Goal: Information Seeking & Learning: Learn about a topic

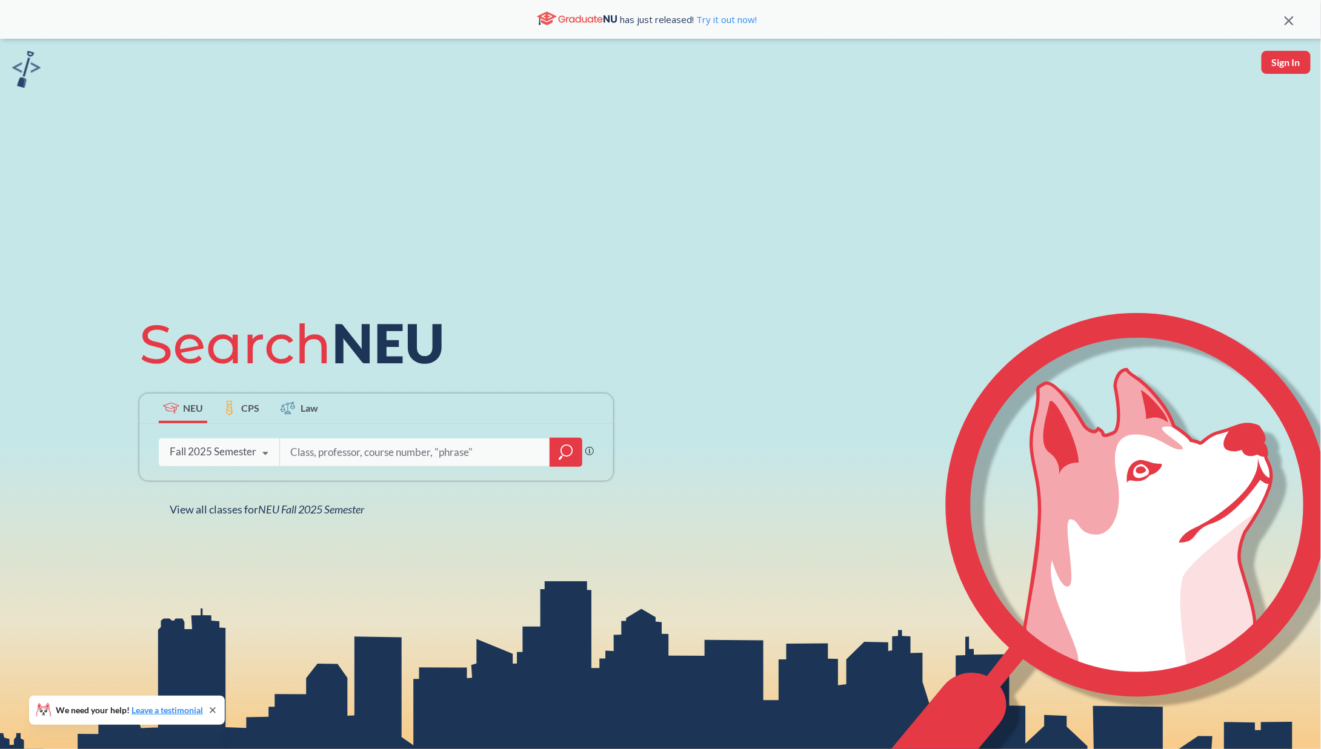
click at [320, 465] on div "Phrase search guarantees the exact search appears in the results. Ex. If you wa…" at bounding box center [376, 452] width 474 height 57
click at [322, 456] on input "search" at bounding box center [415, 452] width 252 height 25
type input "cs 2000"
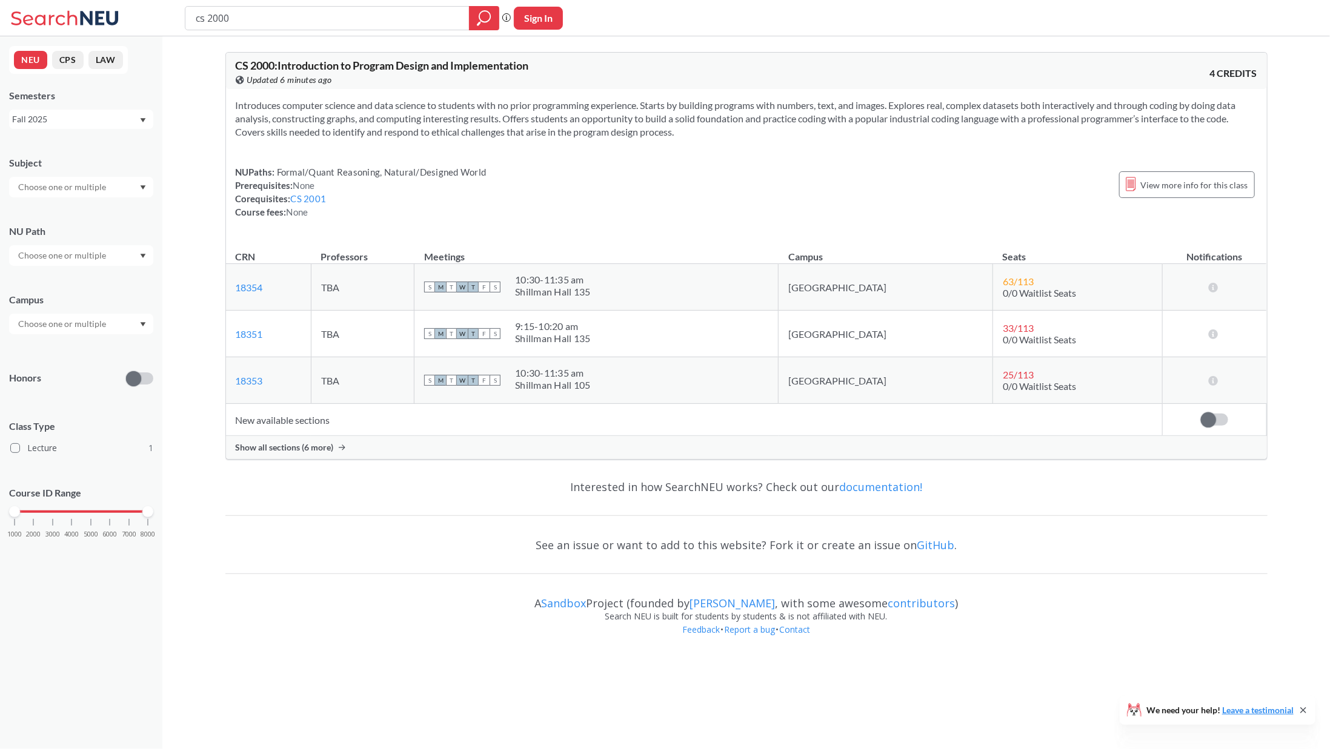
click at [322, 440] on div "Show all sections (6 more)" at bounding box center [746, 447] width 1041 height 23
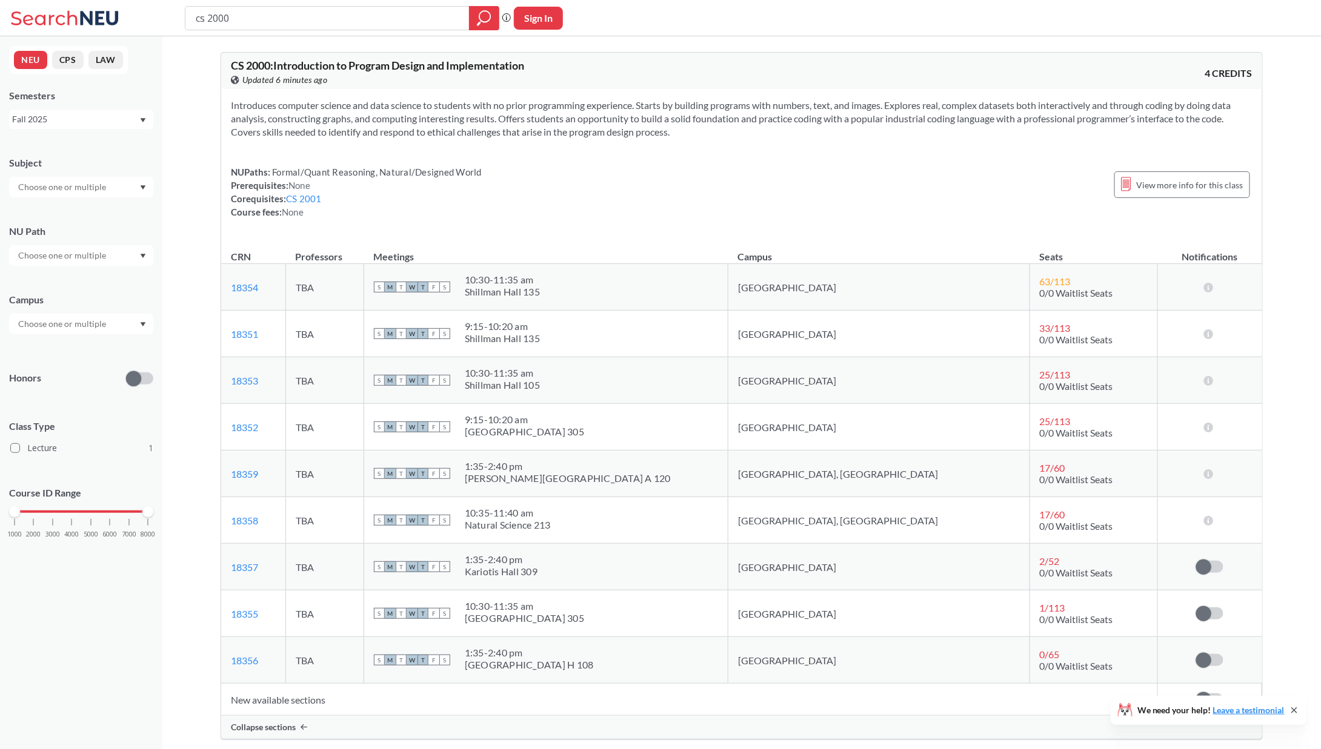
click at [926, 185] on div "NUPaths: Formal/Quant Reasoning, Natural/Designed World Prerequisites: None Cor…" at bounding box center [742, 191] width 1022 height 53
click at [268, 27] on input "cs 2000" at bounding box center [327, 18] width 266 height 21
type input "cs 1100"
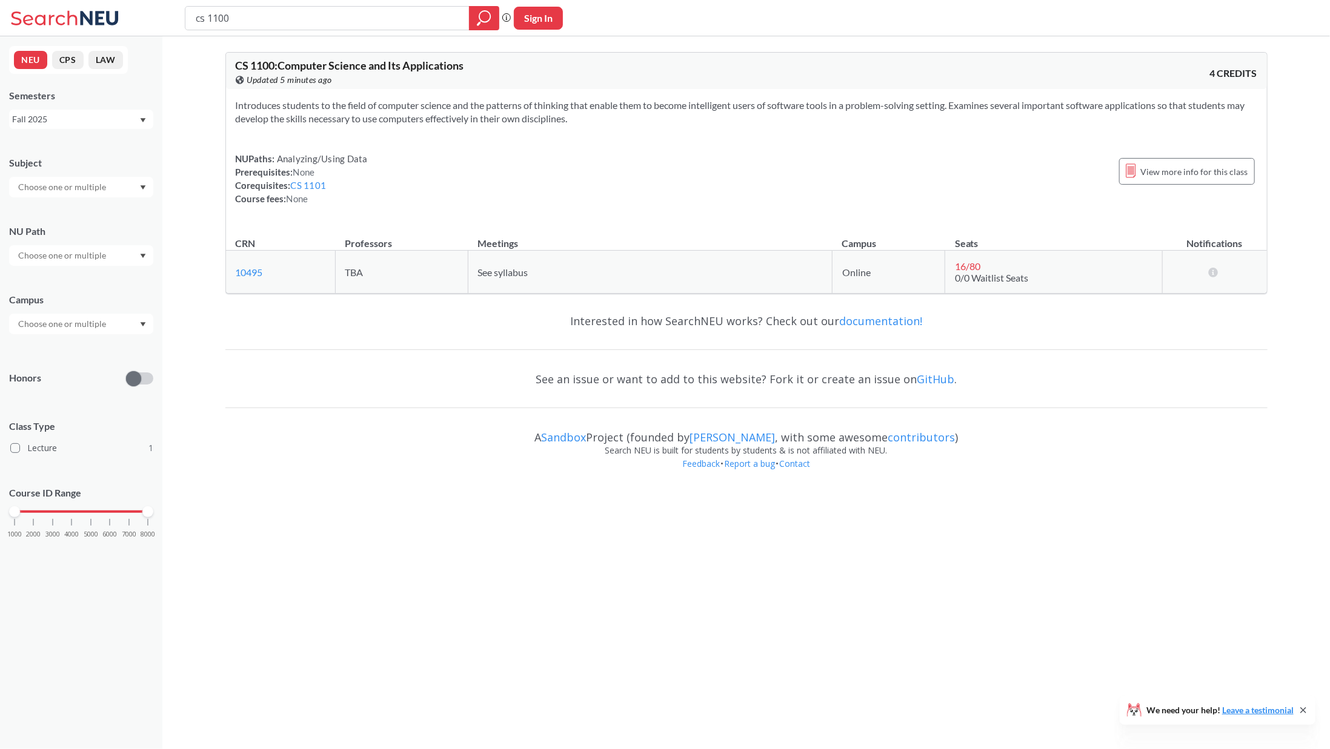
click at [55, 706] on div "NEU CPS LAW Semesters Fall 2025 Subject NU Path Campus Honors Class Type Lectur…" at bounding box center [81, 392] width 162 height 713
click at [1202, 159] on div "View more info for this class" at bounding box center [1187, 171] width 136 height 27
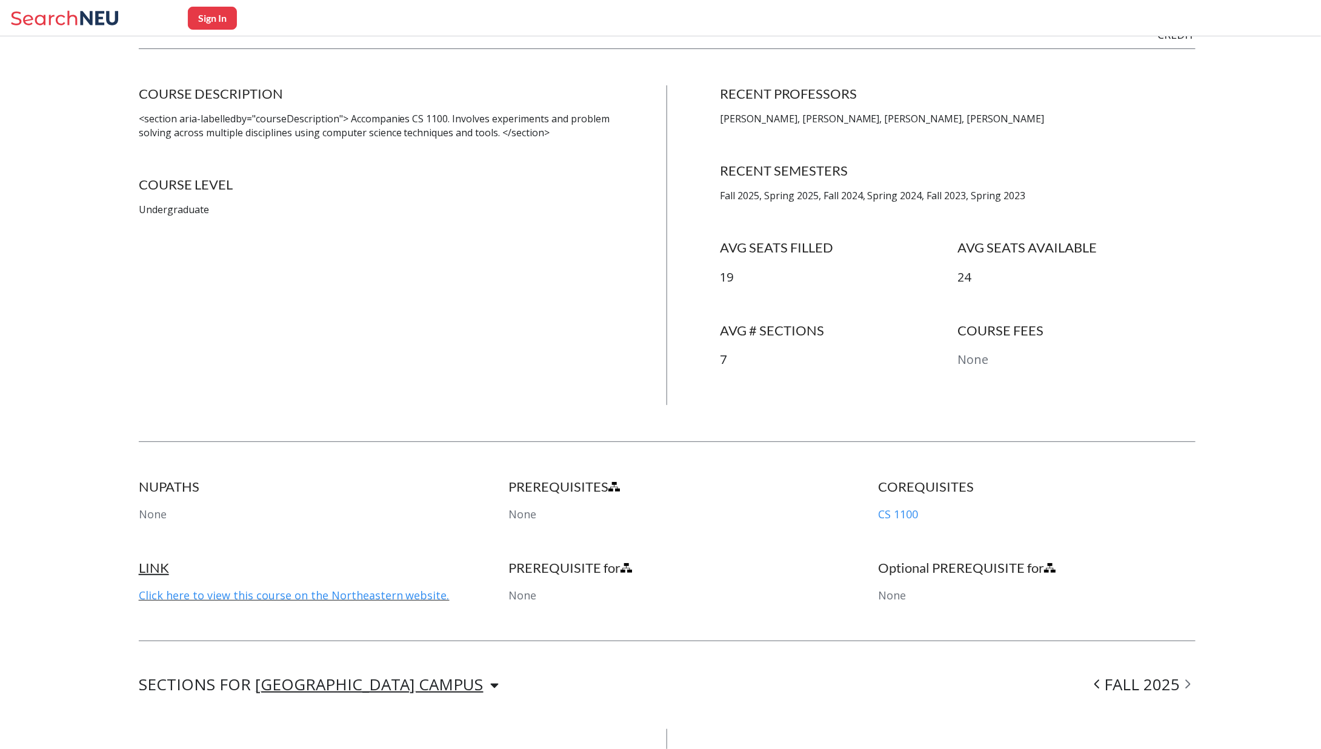
scroll to position [1529, 0]
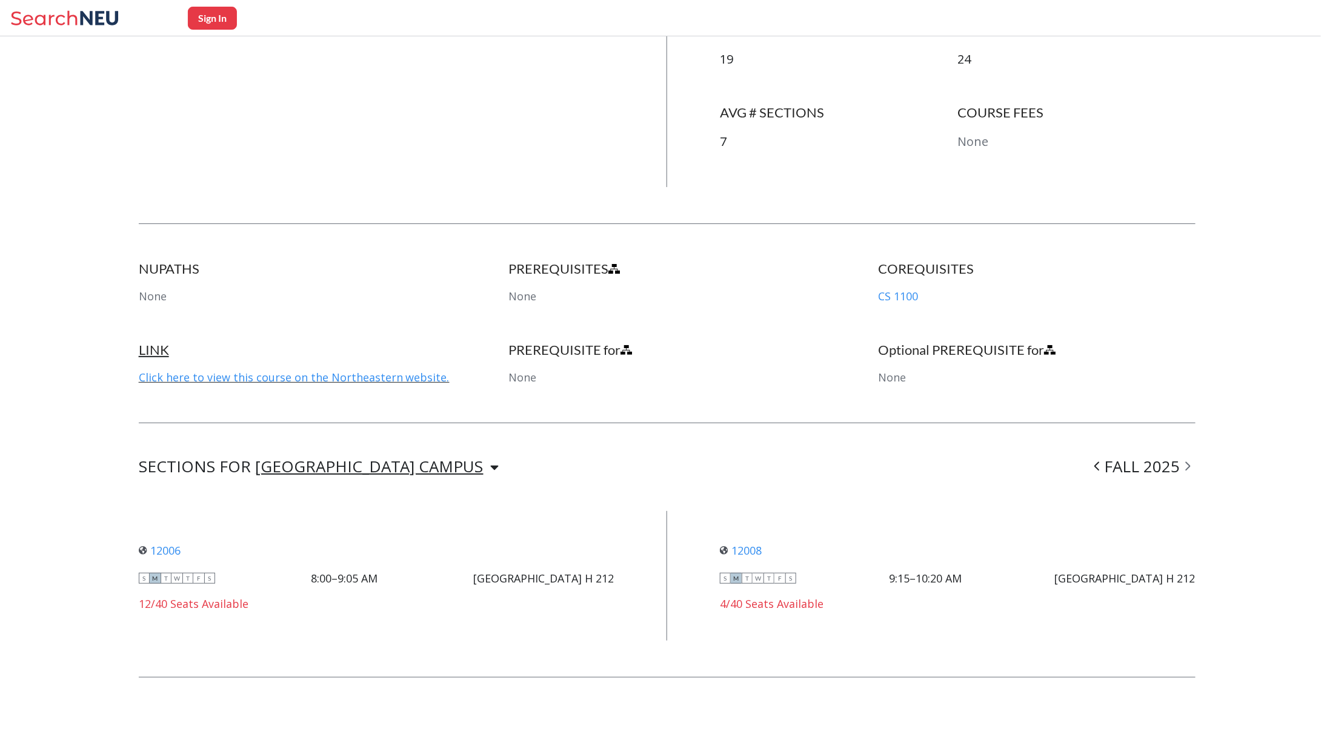
click at [740, 557] on div "12008 View this section on Banner. S M T W T F S 9:15–10:20 AM West Village H 2…" at bounding box center [958, 576] width 476 height 93
click at [742, 552] on link "12008" at bounding box center [741, 550] width 42 height 15
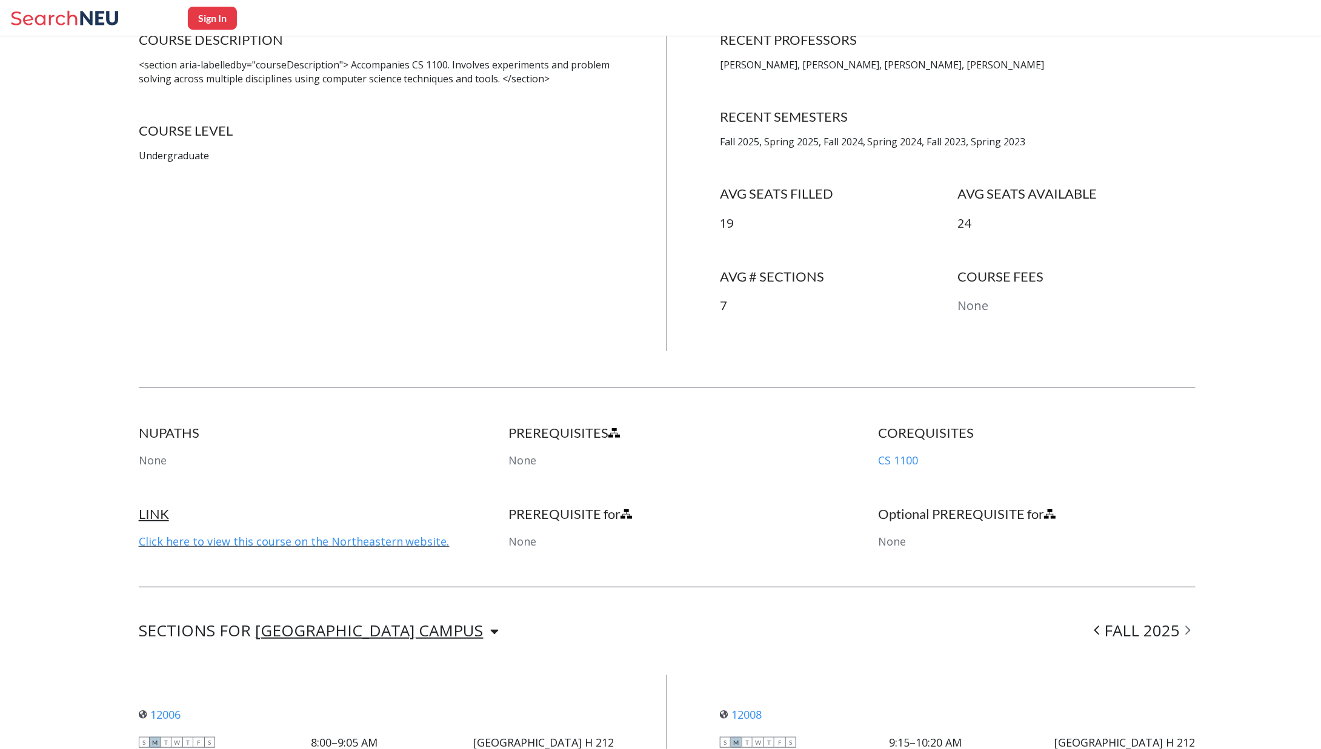
scroll to position [1529, 0]
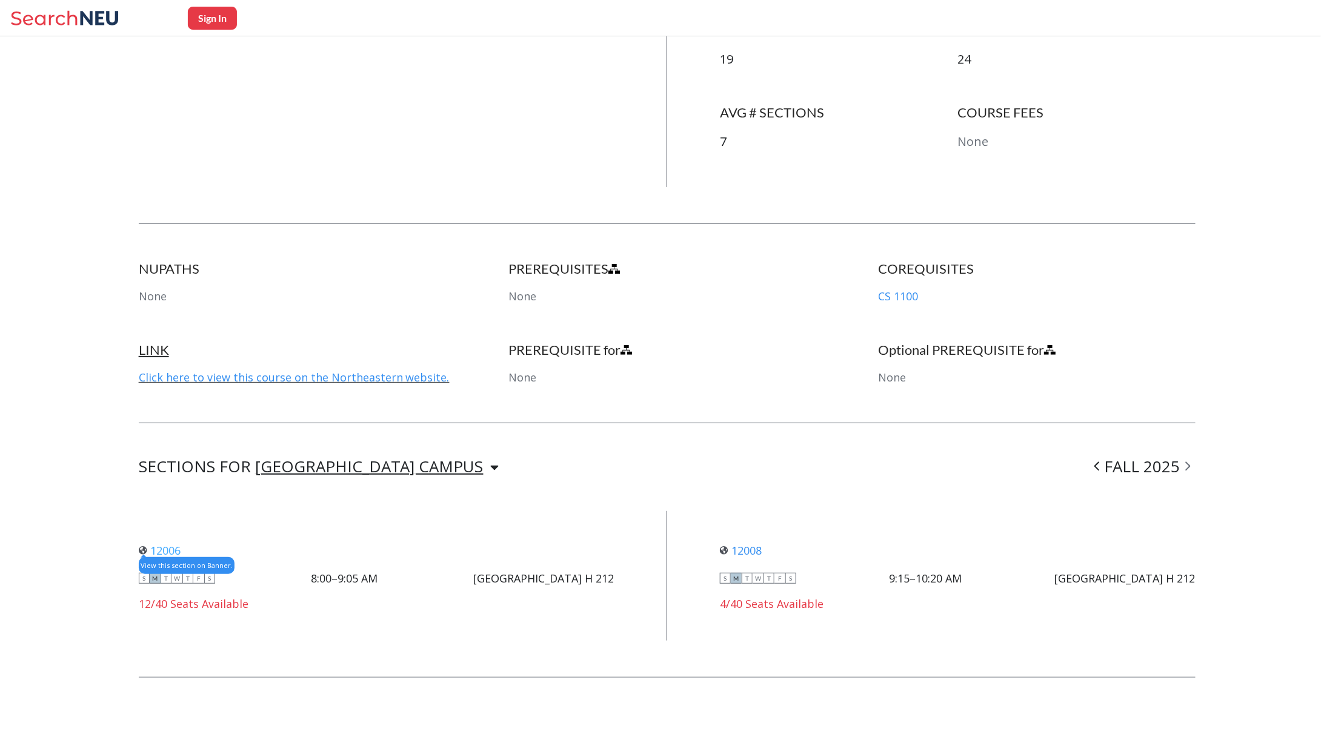
click at [173, 554] on link "12006" at bounding box center [160, 550] width 42 height 15
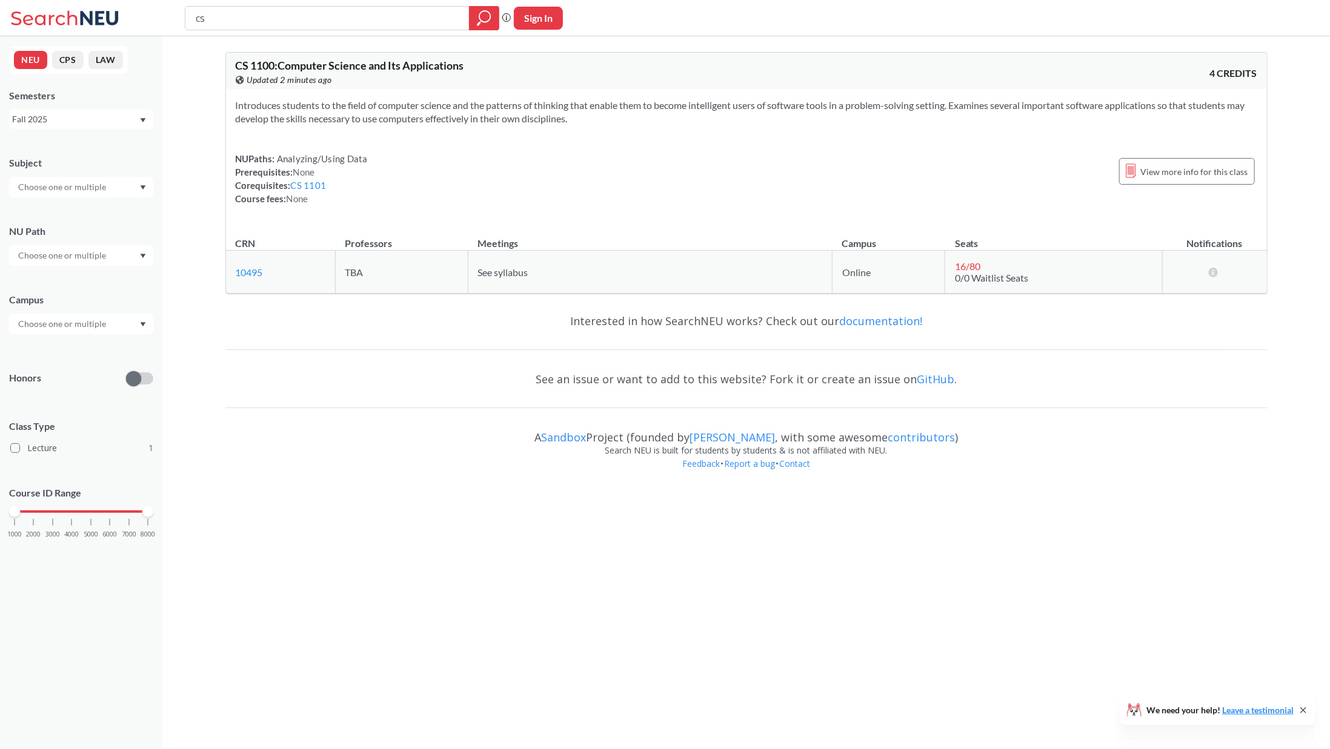
type input "c"
type input "mism"
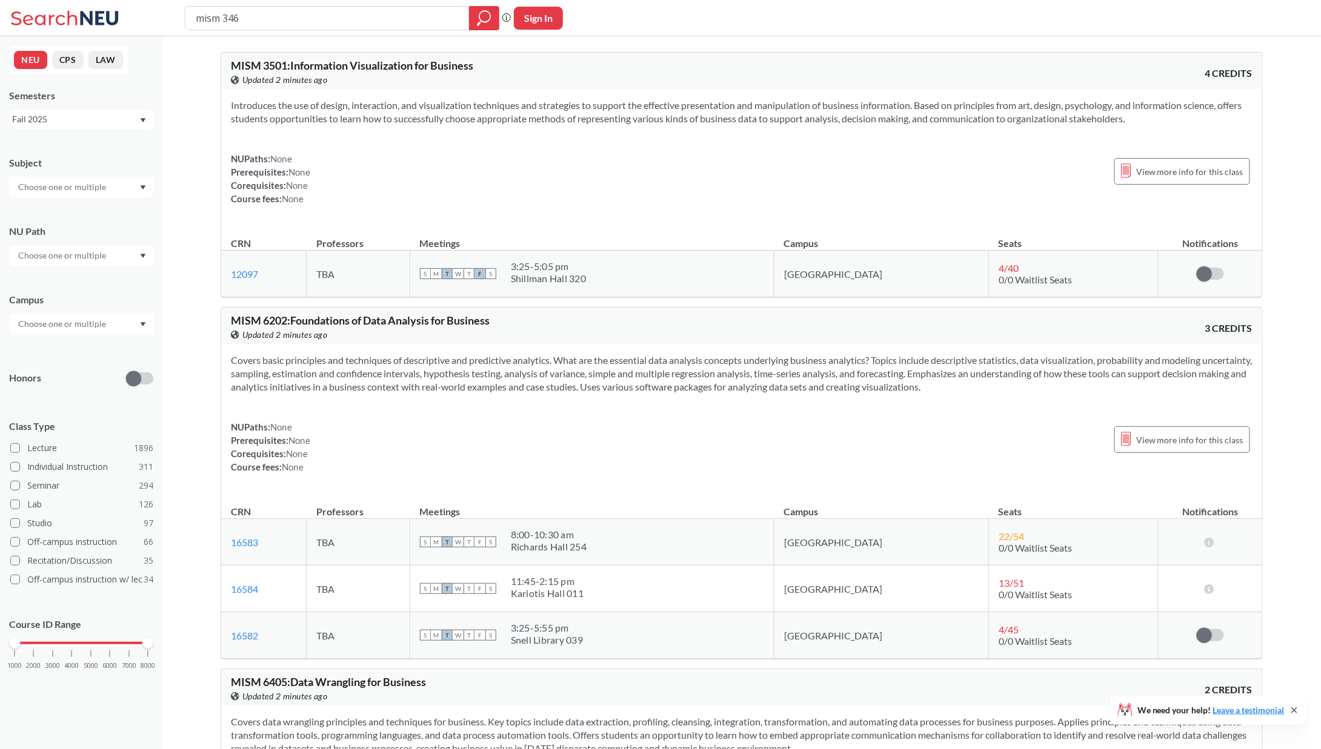
type input "mism 3460"
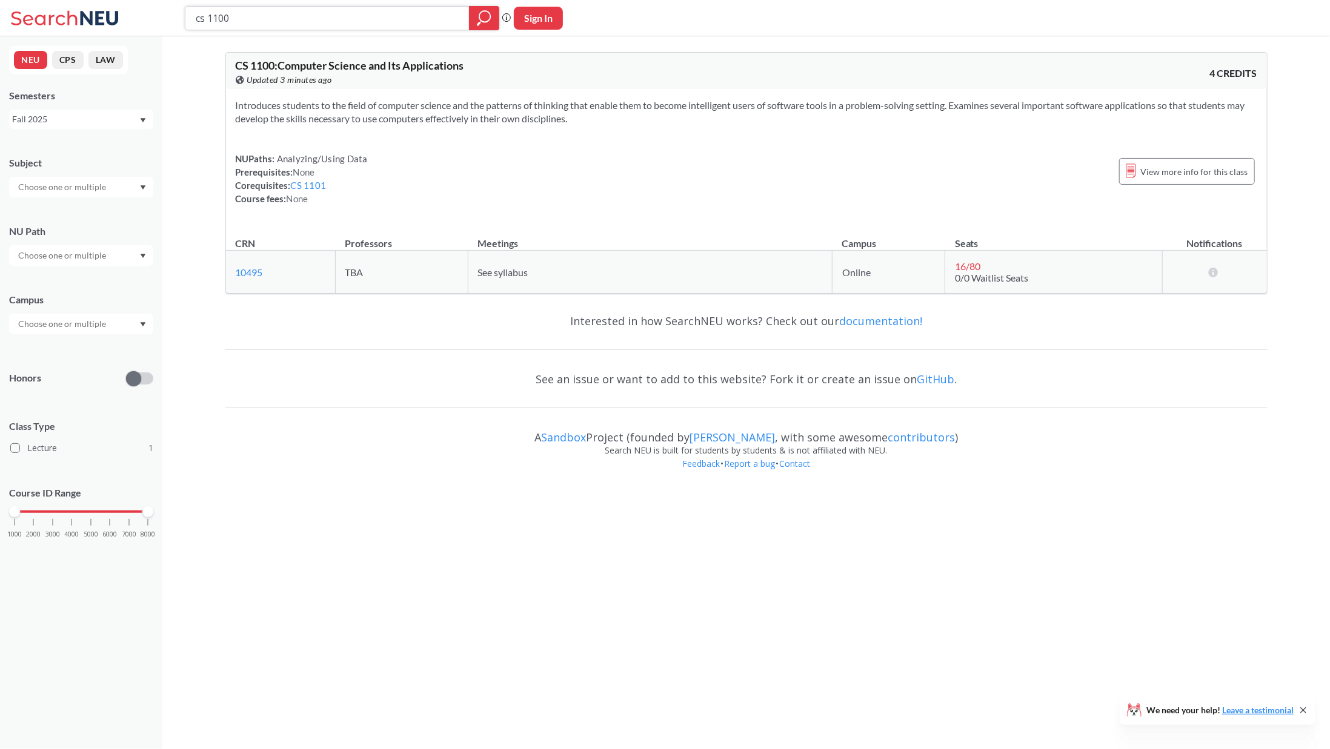
type input "cs 2000"
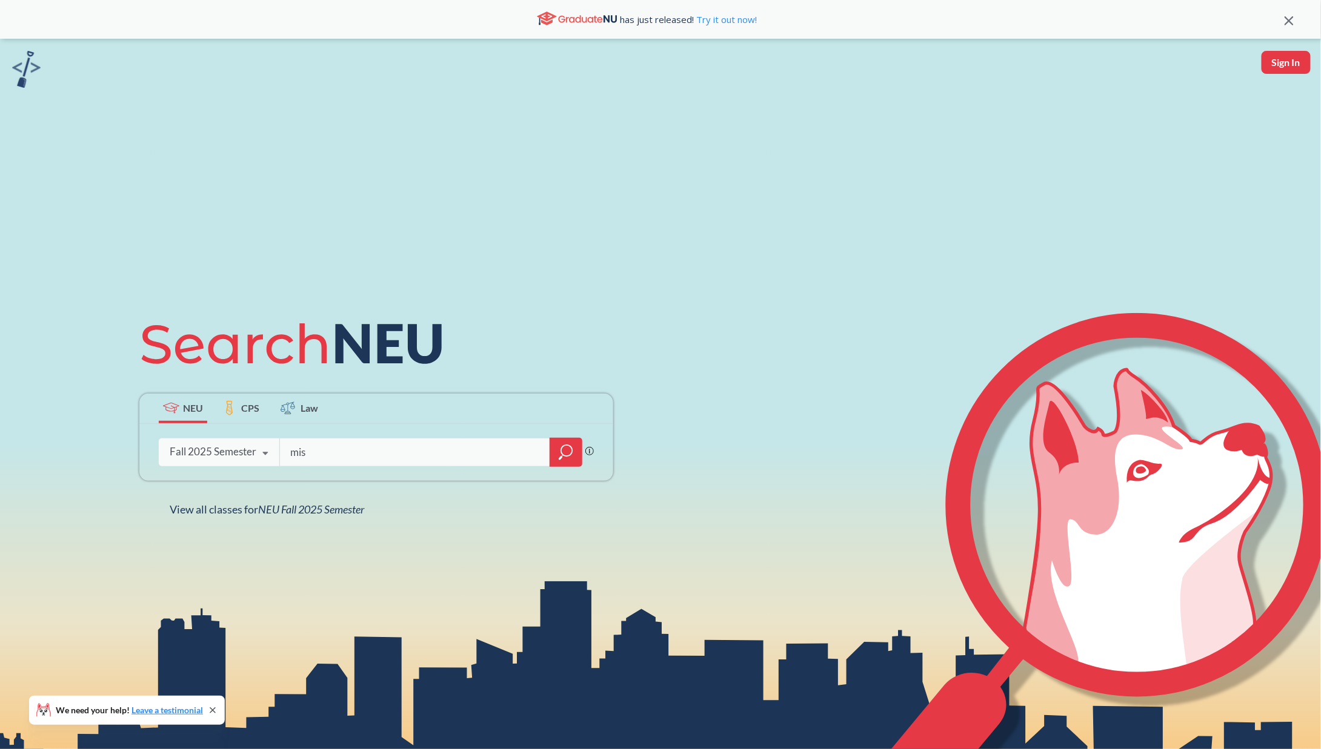
type input "mism"
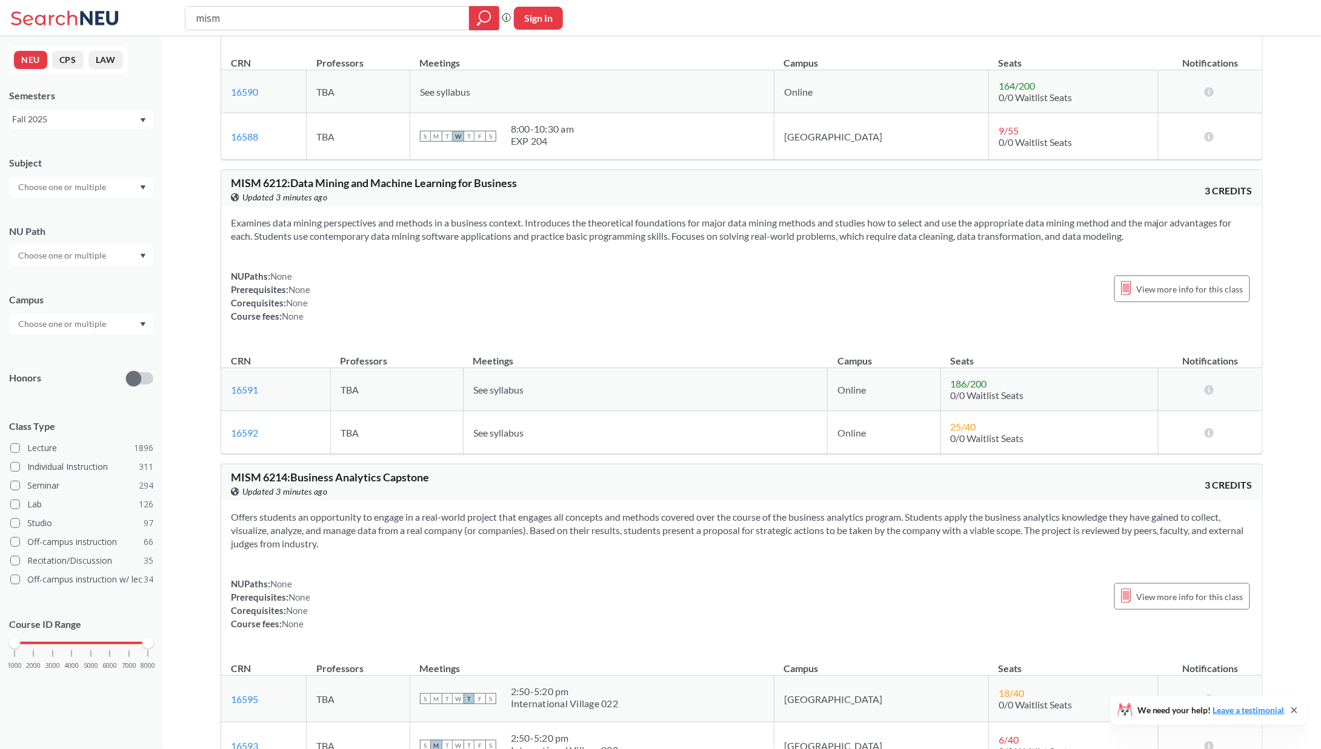
scroll to position [2623, 0]
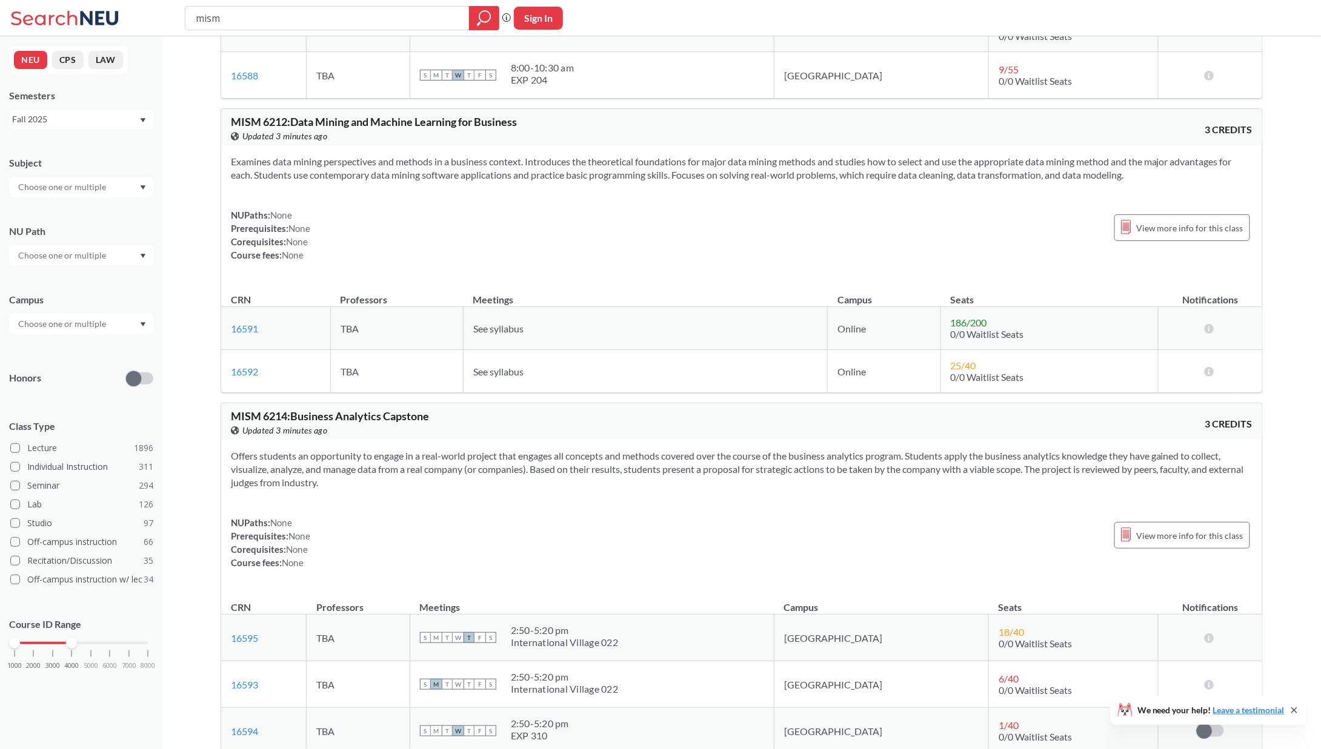
drag, startPoint x: 145, startPoint y: 639, endPoint x: 68, endPoint y: 639, distance: 77.6
click at [68, 639] on div at bounding box center [71, 643] width 11 height 11
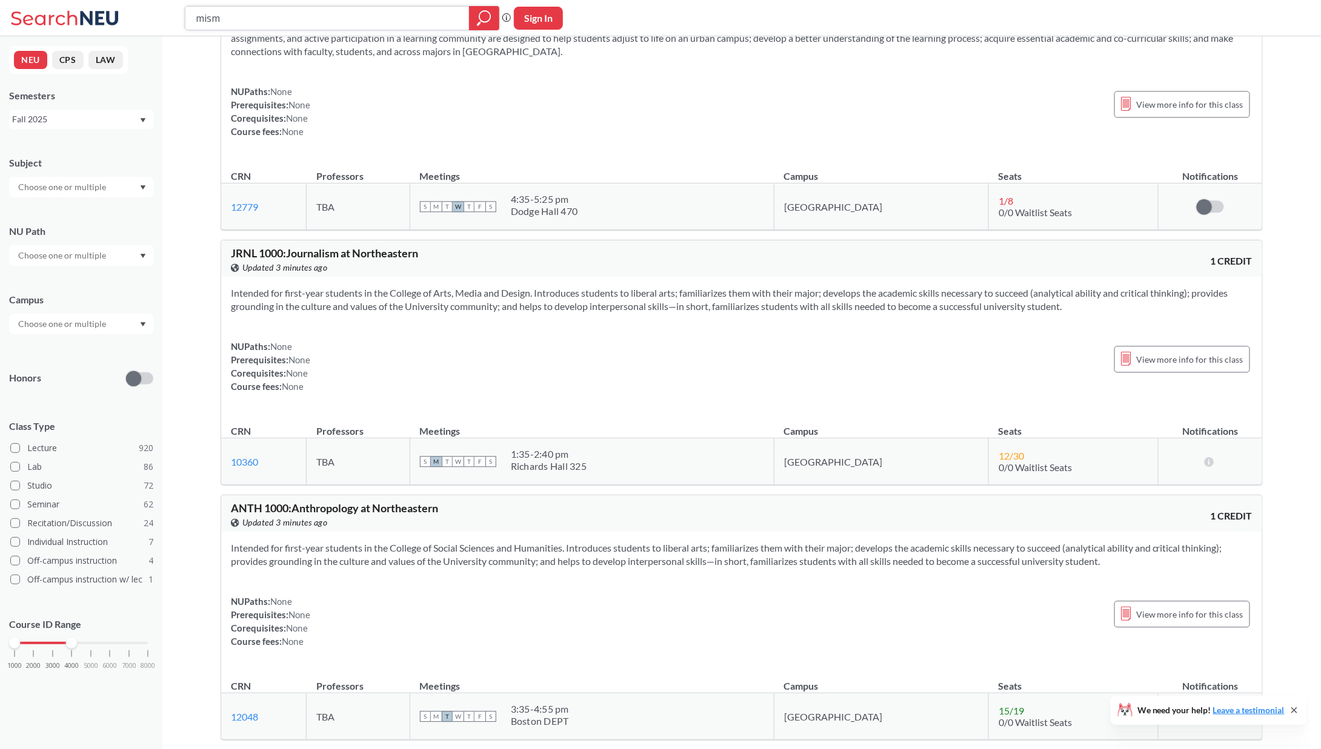
scroll to position [6557, 0]
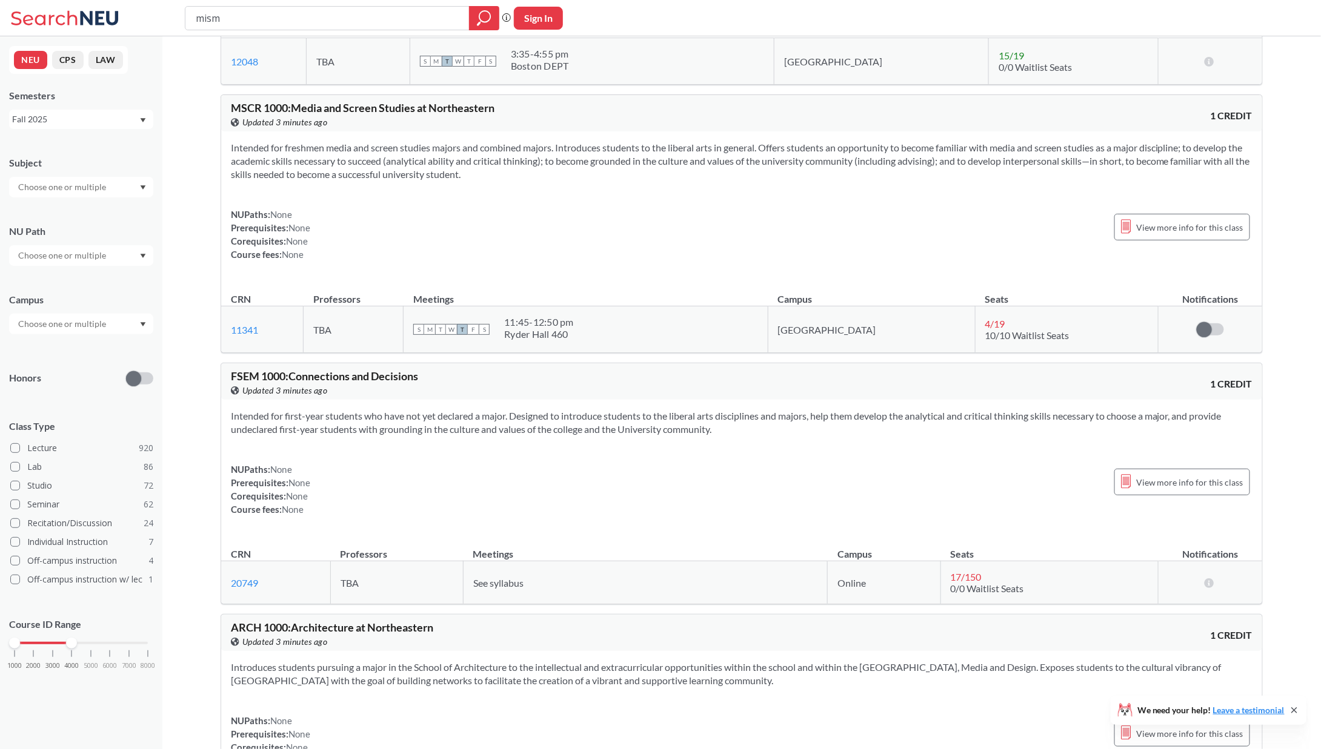
click at [133, 191] on div at bounding box center [81, 187] width 144 height 21
click at [73, 181] on input "text" at bounding box center [63, 187] width 102 height 15
type input "mism"
click at [68, 214] on div "MISM ( 5 )" at bounding box center [84, 208] width 137 height 13
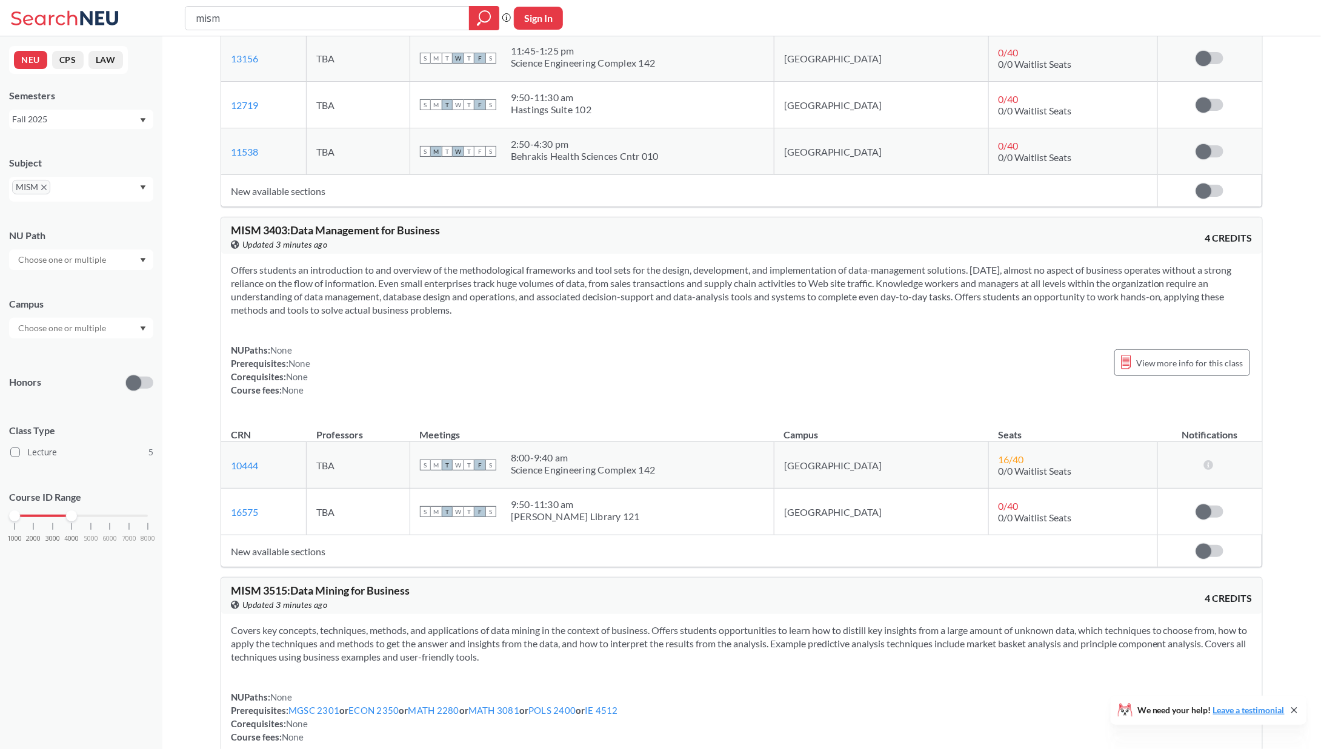
scroll to position [1092, 0]
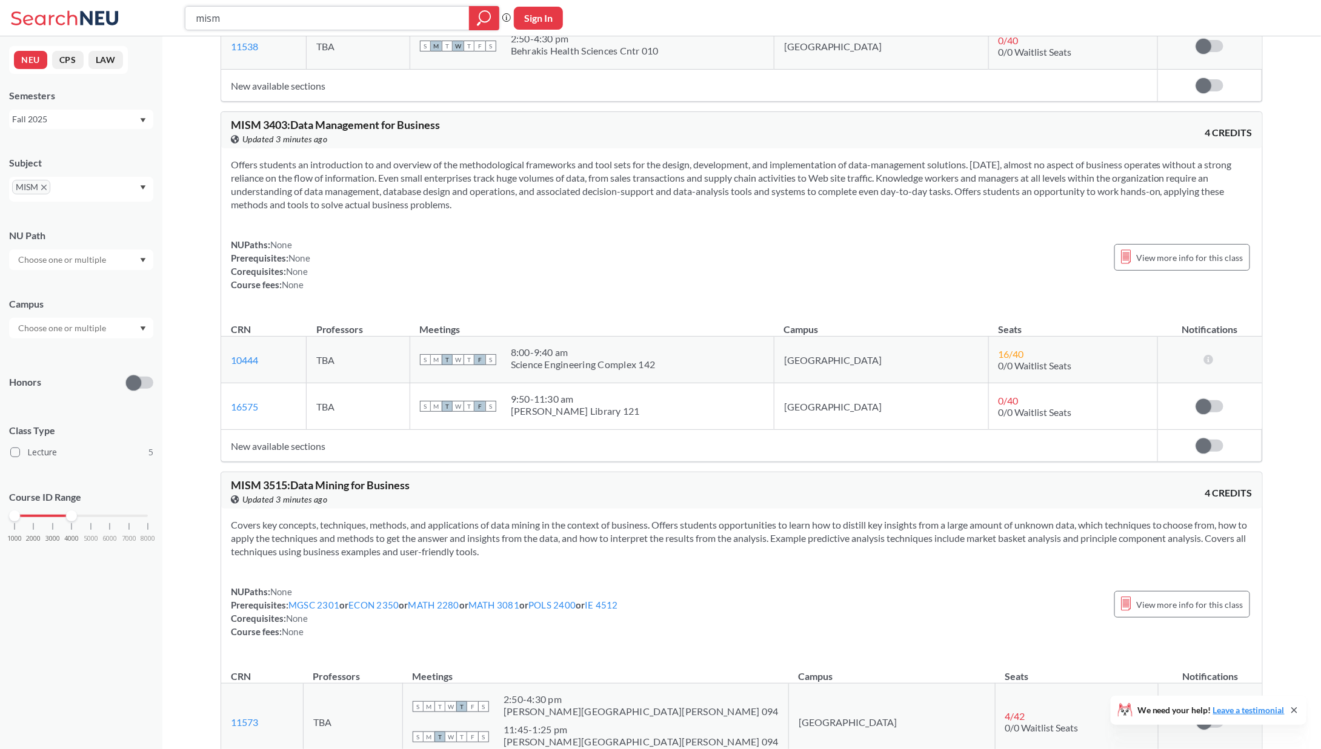
click at [219, 20] on input "mism" at bounding box center [327, 18] width 266 height 21
drag, startPoint x: 244, startPoint y: 19, endPoint x: 171, endPoint y: 27, distance: 73.1
click at [171, 27] on div "mism Phrase search guarantees the exact search appears in the results. Ex. If y…" at bounding box center [660, 18] width 1321 height 36
type input "art"
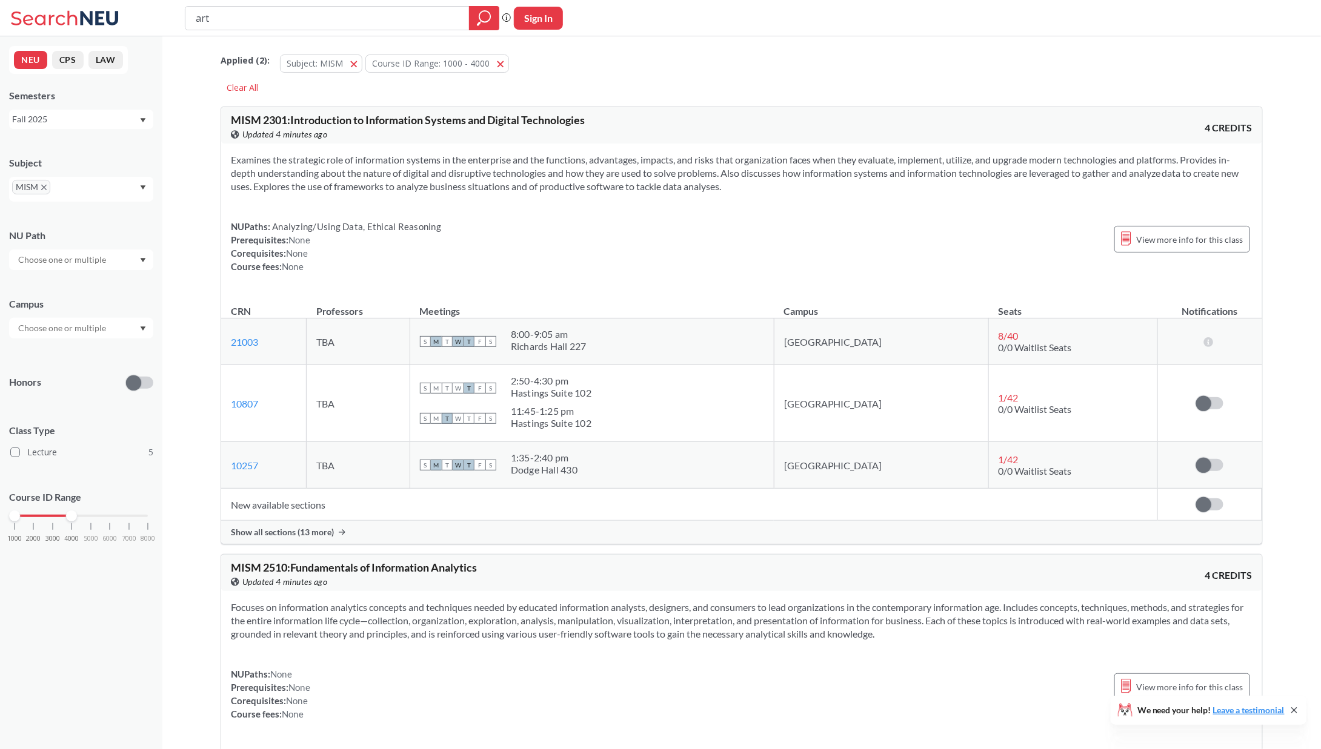
click at [50, 190] on span "MISM" at bounding box center [31, 187] width 38 height 15
click at [44, 190] on span "MISM" at bounding box center [31, 187] width 38 height 15
click at [42, 183] on span "MISM" at bounding box center [31, 187] width 38 height 15
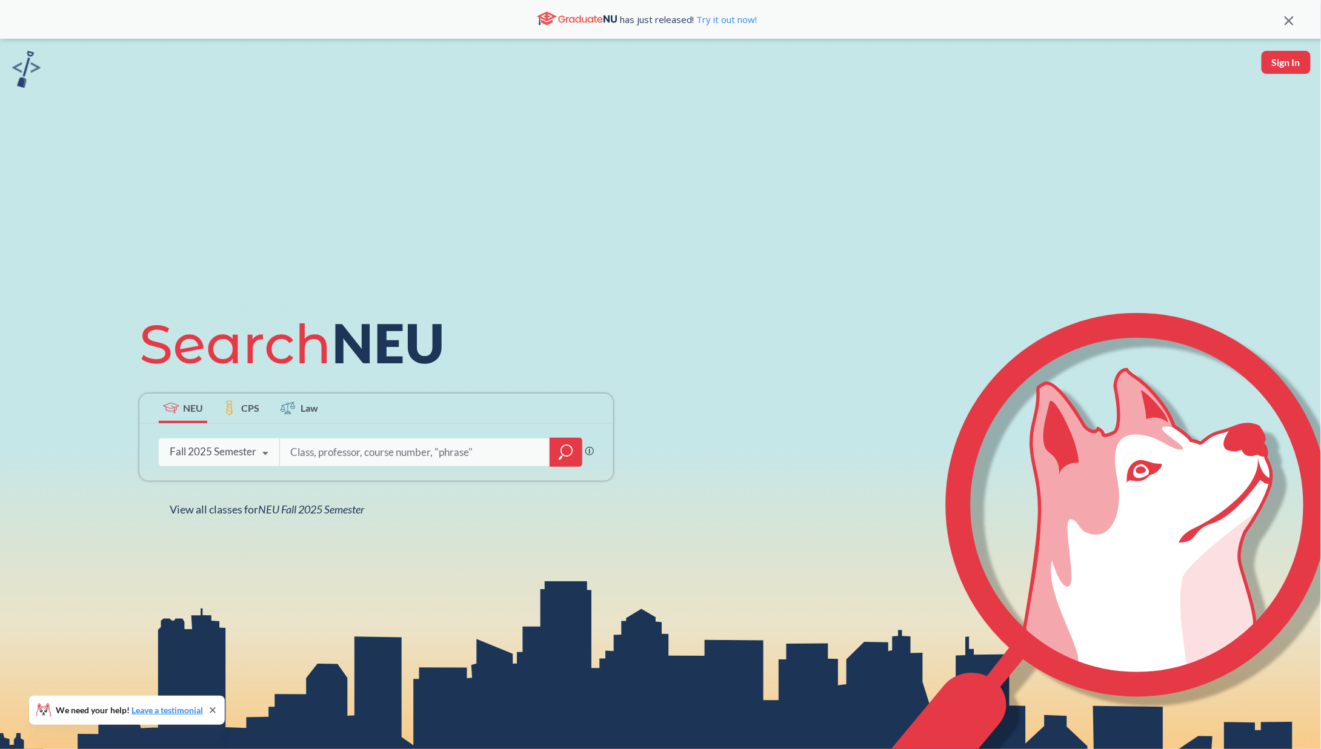
click at [348, 450] on input "search" at bounding box center [415, 452] width 252 height 25
type input "art"
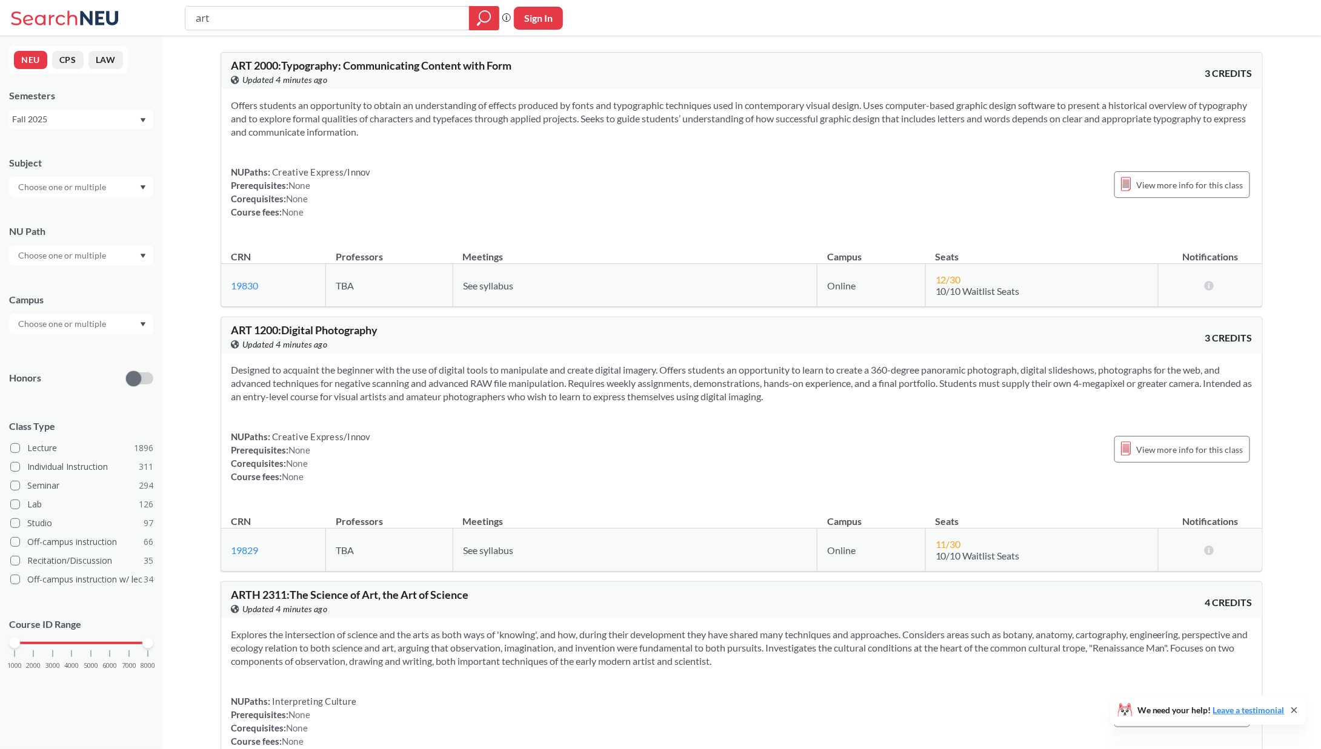
click at [206, 225] on div "ART 2000 : Typography: Communicating Content with Form View this course on Bann…" at bounding box center [741, 754] width 1091 height 1437
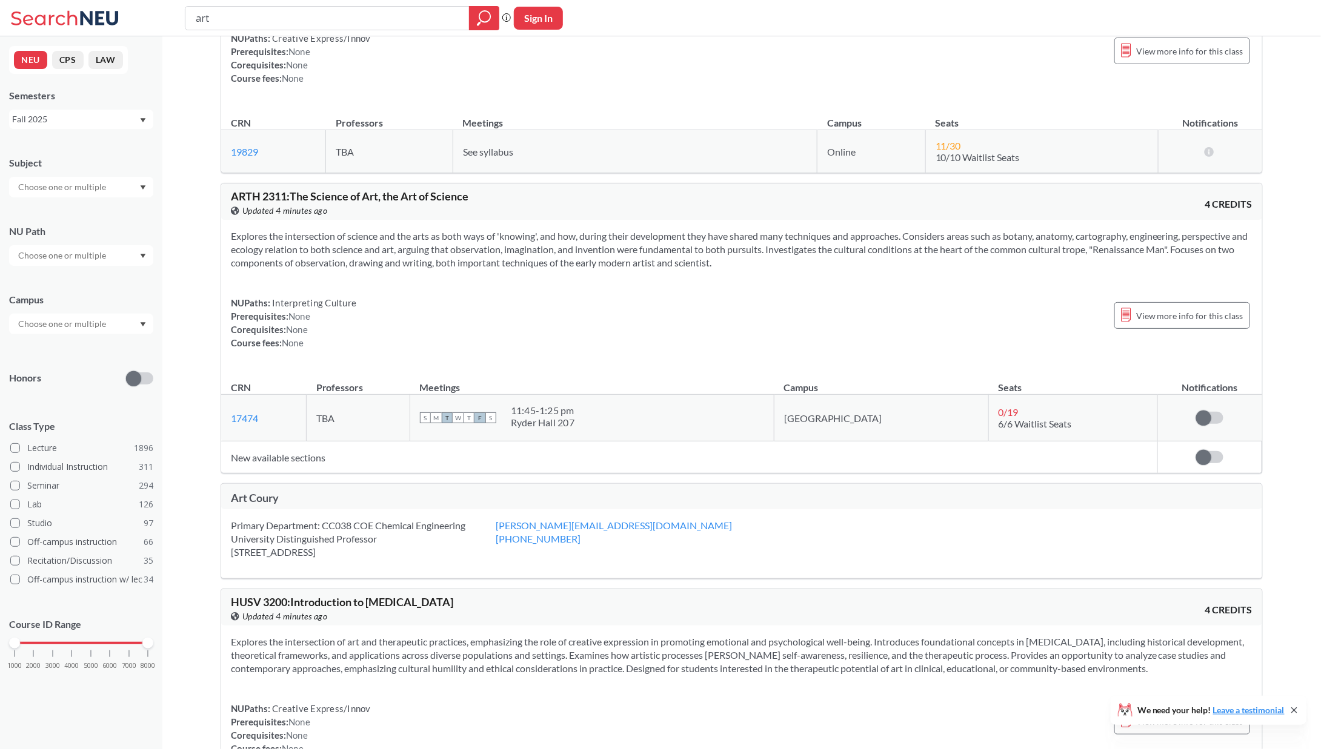
scroll to position [680, 0]
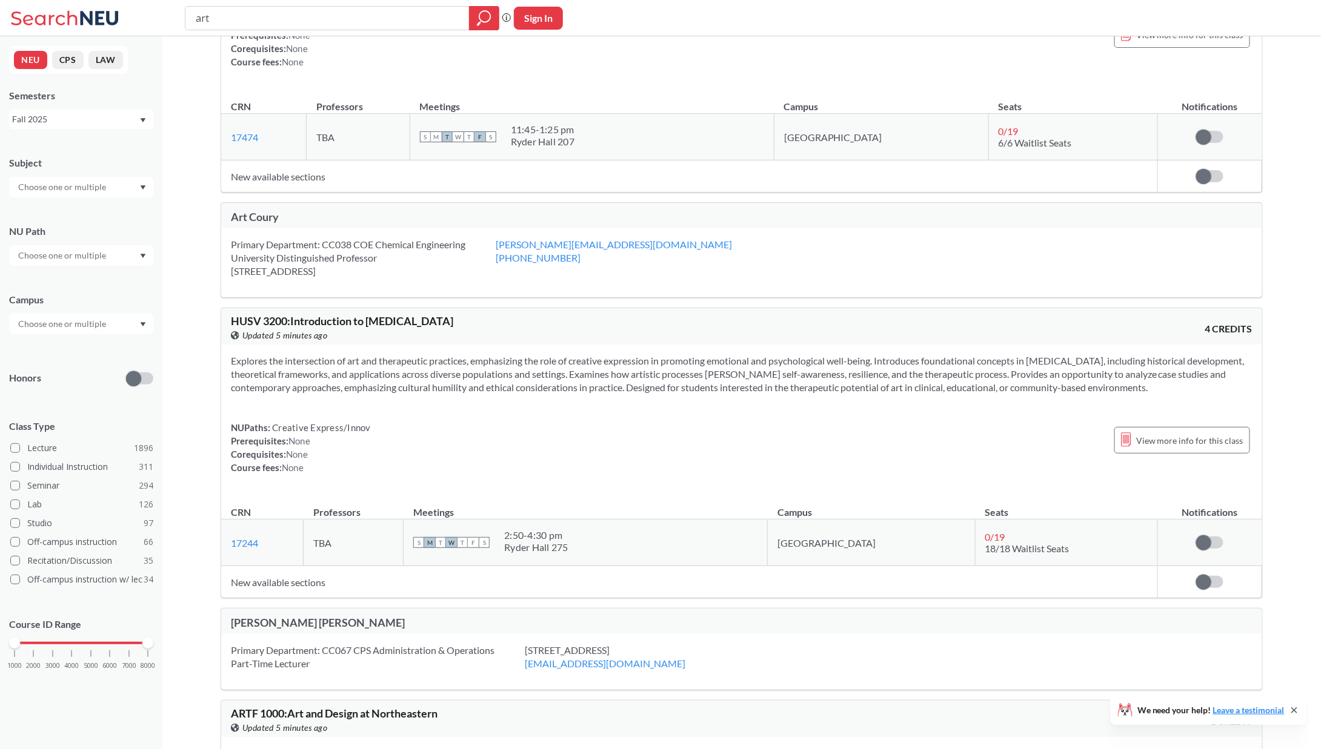
drag, startPoint x: 387, startPoint y: 391, endPoint x: 366, endPoint y: 467, distance: 78.6
click at [366, 467] on div "Explores the intersection of art and therapeutic practices, emphasizing the rol…" at bounding box center [741, 419] width 1041 height 149
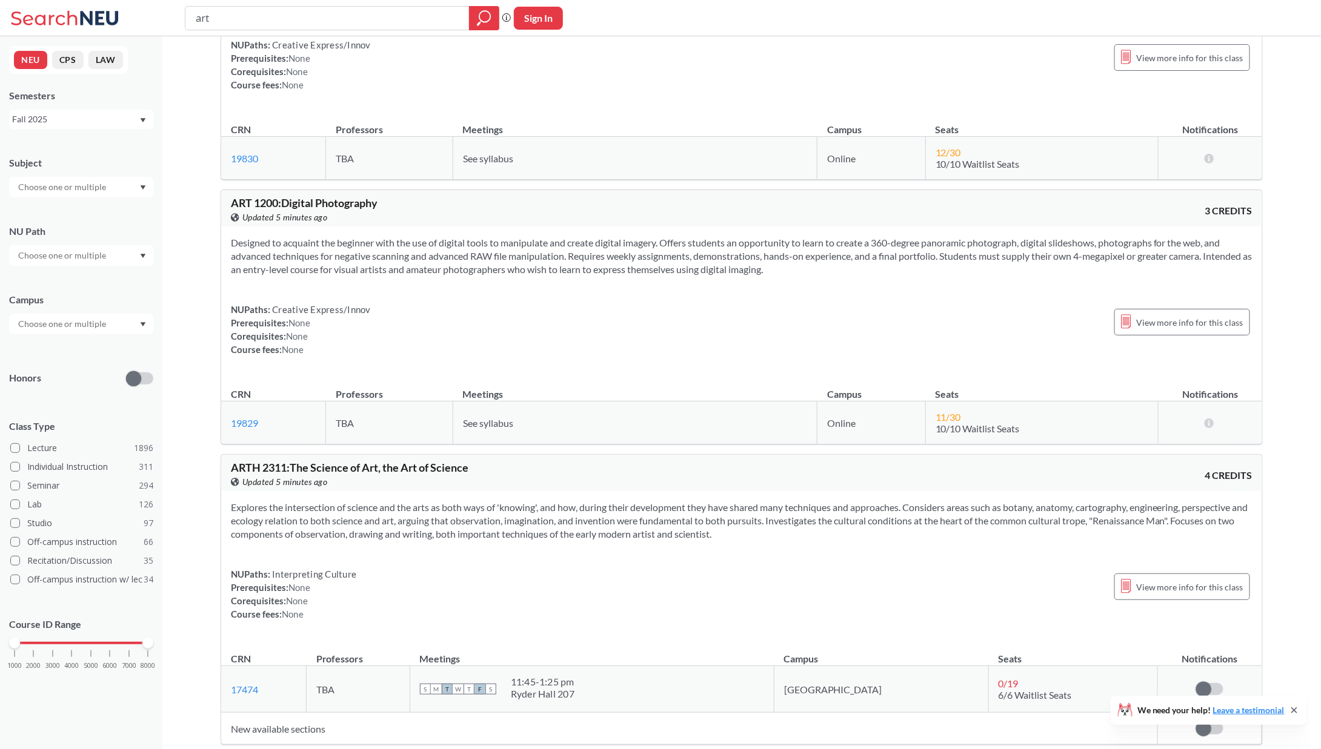
scroll to position [0, 0]
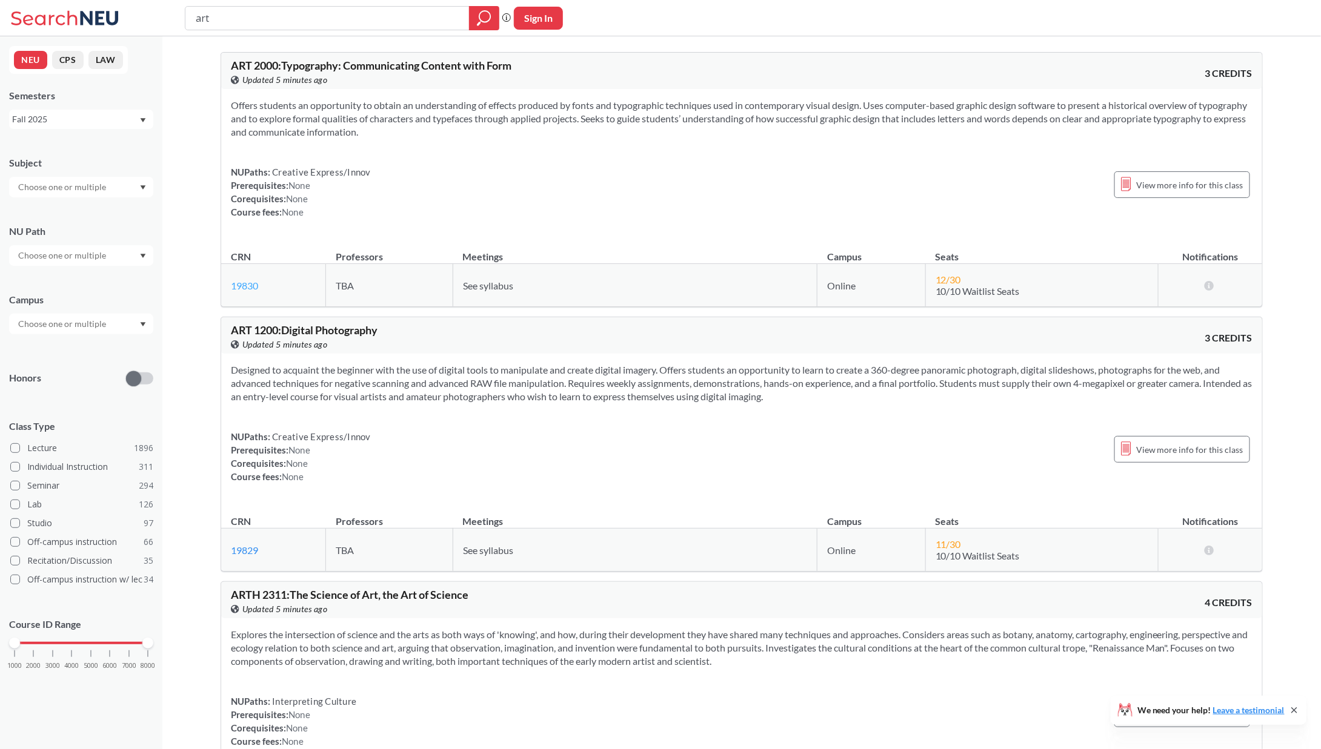
click at [257, 283] on link "19830" at bounding box center [244, 286] width 27 height 12
